Goal: Task Accomplishment & Management: Complete application form

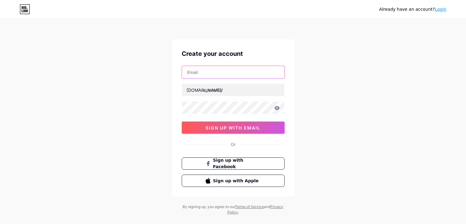
click at [215, 67] on input "text" at bounding box center [233, 72] width 102 height 12
click at [196, 73] on input "text" at bounding box center [233, 72] width 102 height 12
type input "[EMAIL_ADDRESS][DOMAIN_NAME]"
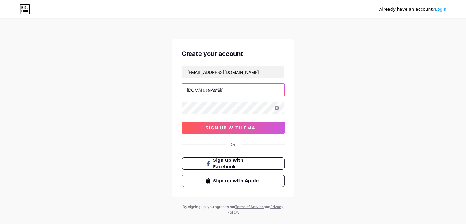
click at [210, 89] on input "text" at bounding box center [233, 90] width 102 height 12
type input "respiroviajes"
click at [275, 107] on icon at bounding box center [276, 108] width 5 height 4
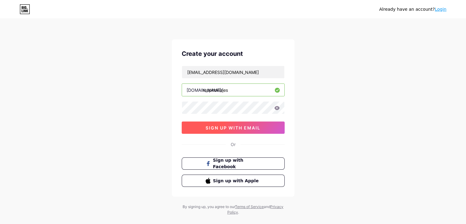
click at [234, 128] on span "sign up with email" at bounding box center [232, 127] width 55 height 5
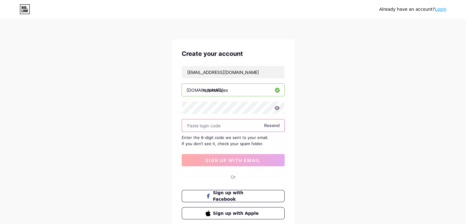
click at [203, 126] on input "text" at bounding box center [233, 125] width 102 height 12
paste input "909717"
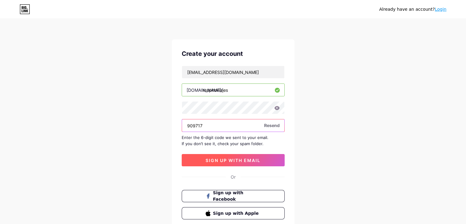
type input "909717"
click at [226, 160] on span "sign up with email" at bounding box center [232, 159] width 55 height 5
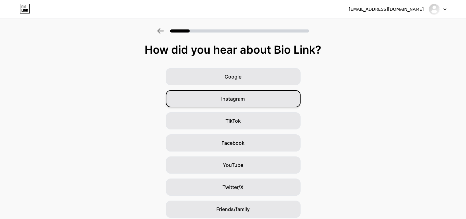
click at [235, 100] on span "Instagram" at bounding box center [233, 98] width 24 height 7
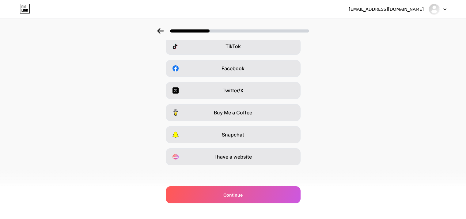
scroll to position [76, 0]
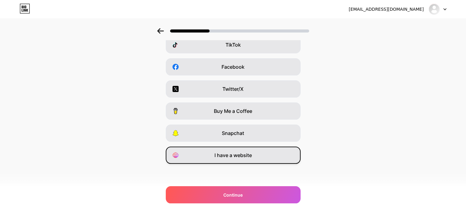
click at [237, 156] on span "I have a website" at bounding box center [232, 154] width 37 height 7
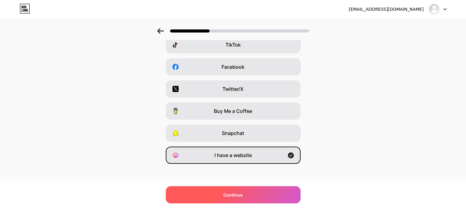
click at [253, 191] on div "Continue" at bounding box center [233, 194] width 135 height 17
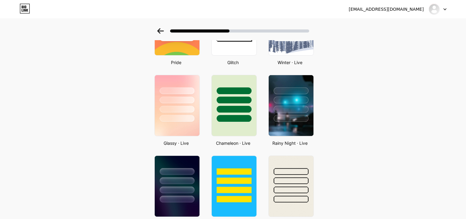
scroll to position [159, 0]
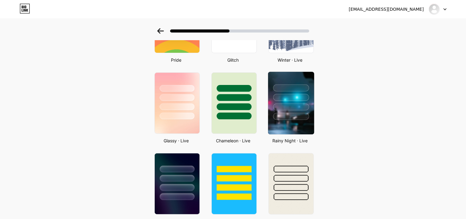
click at [295, 88] on div at bounding box center [291, 87] width 36 height 7
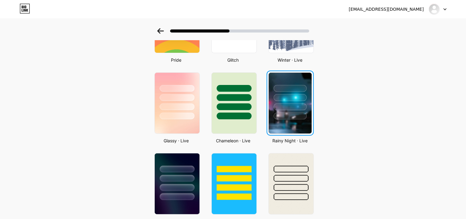
scroll to position [0, 0]
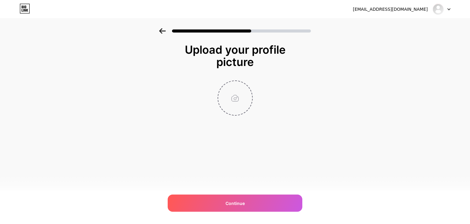
click at [233, 100] on input "file" at bounding box center [235, 98] width 34 height 34
type input "C:\fakepath\IMG_20240503_141632_470.jpg"
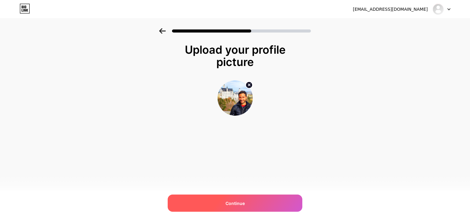
click at [241, 201] on span "Continue" at bounding box center [235, 203] width 19 height 6
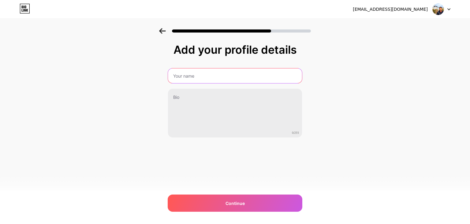
click at [180, 75] on input "text" at bounding box center [235, 75] width 134 height 15
click at [187, 75] on input "text" at bounding box center [235, 75] width 134 height 15
type input "[PERSON_NAME]"
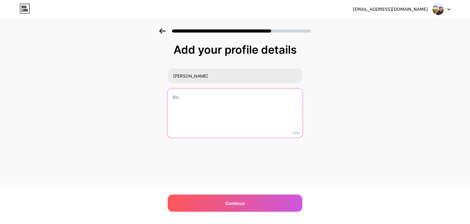
click at [201, 110] on textarea at bounding box center [234, 113] width 135 height 50
click at [201, 102] on textarea at bounding box center [234, 113] width 135 height 50
click at [184, 93] on textarea at bounding box center [234, 113] width 135 height 50
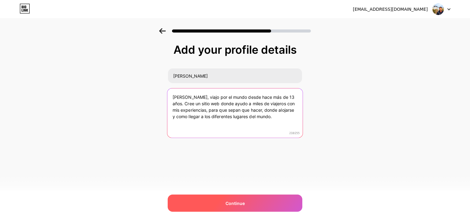
type textarea "[PERSON_NAME], viajo por el mundo desde hace más de 13 años. Cree un sitio web …"
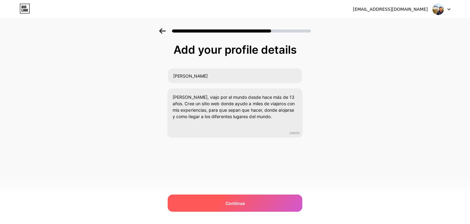
click at [238, 200] on span "Continue" at bounding box center [235, 203] width 19 height 6
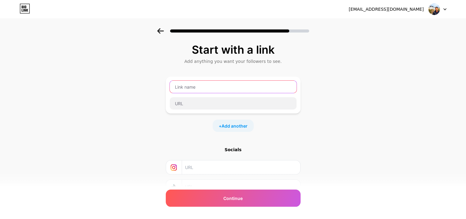
click at [209, 86] on input "text" at bounding box center [233, 87] width 127 height 12
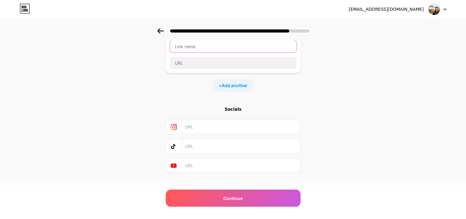
scroll to position [42, 0]
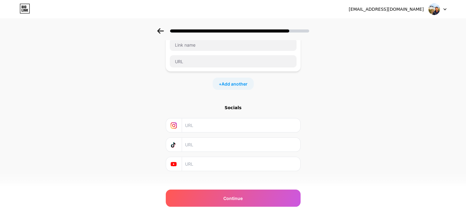
click at [214, 125] on input "text" at bounding box center [240, 125] width 111 height 14
click at [196, 123] on input "text" at bounding box center [240, 125] width 111 height 14
paste input "[URL][DOMAIN_NAME]"
type input "[URL][DOMAIN_NAME]"
click at [201, 145] on input "text" at bounding box center [240, 144] width 111 height 14
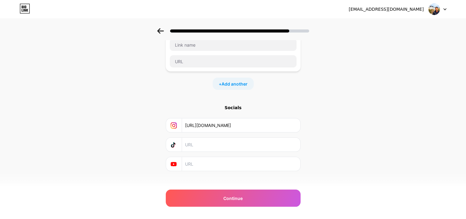
click at [222, 84] on div "+ Add another" at bounding box center [232, 83] width 41 height 12
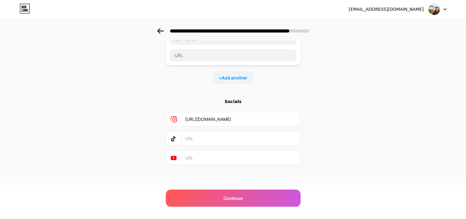
click at [200, 153] on input "text" at bounding box center [240, 158] width 111 height 14
paste input "[URL][DOMAIN_NAME]"
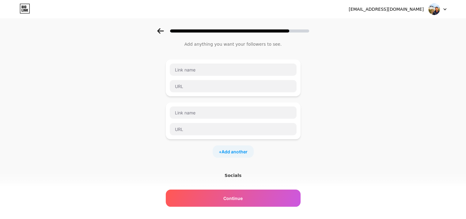
scroll to position [15, 0]
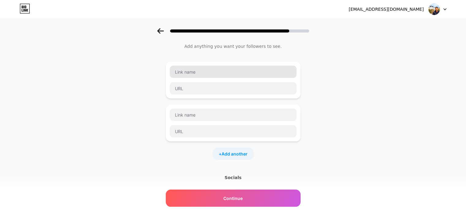
type input "[URL][DOMAIN_NAME]"
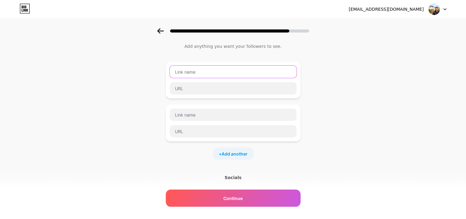
click at [227, 76] on input "text" at bounding box center [233, 72] width 127 height 12
type input "Te armo tu viaje"
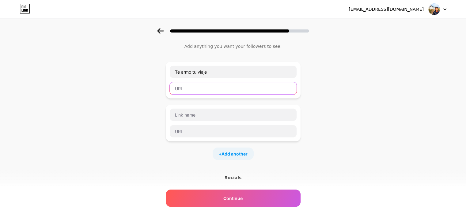
click at [214, 87] on input "text" at bounding box center [233, 88] width 127 height 12
paste input "[URL][DOMAIN_NAME]"
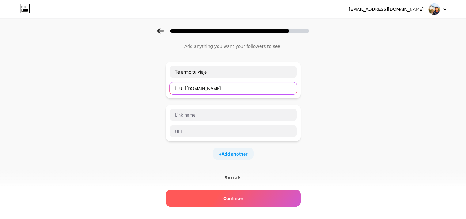
type input "[URL][DOMAIN_NAME]"
click at [240, 195] on span "Continue" at bounding box center [232, 198] width 19 height 6
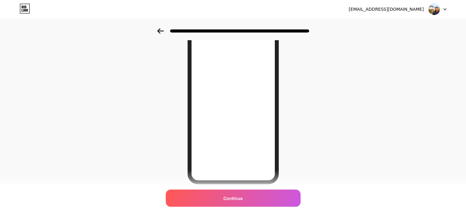
scroll to position [89, 0]
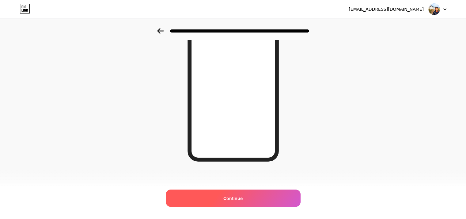
click at [233, 203] on div "Continue" at bounding box center [233, 197] width 135 height 17
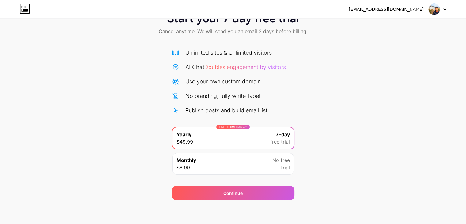
scroll to position [23, 0]
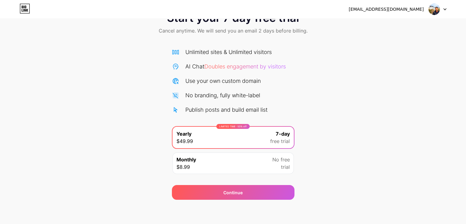
click at [257, 163] on div "Monthly $8.99 No free trial" at bounding box center [232, 162] width 121 height 21
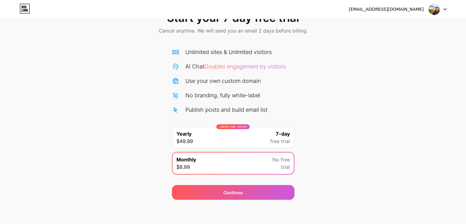
scroll to position [0, 0]
